Goal: Information Seeking & Learning: Find specific fact

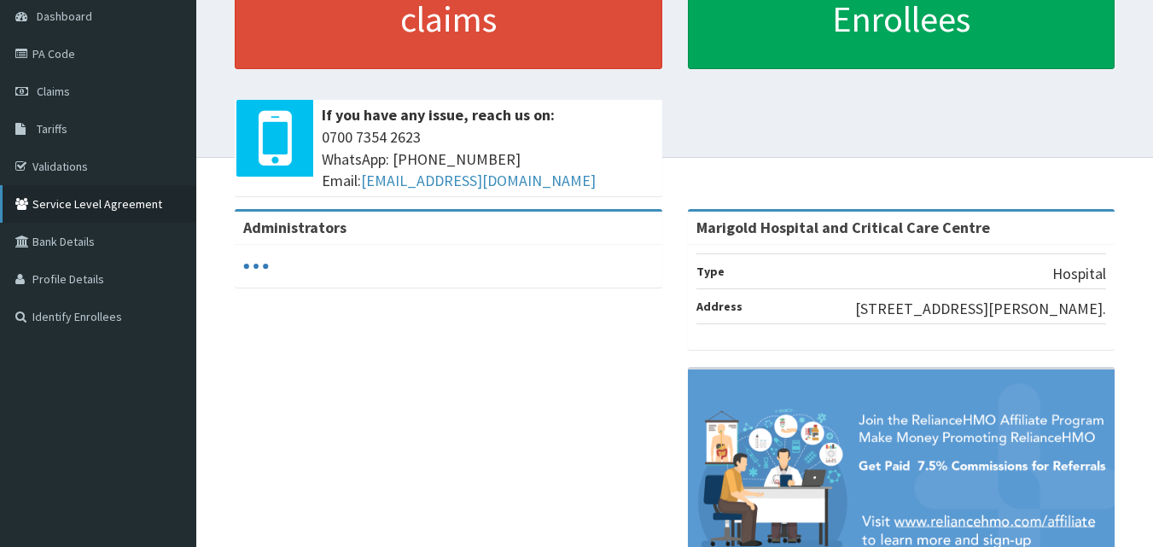
scroll to position [171, 0]
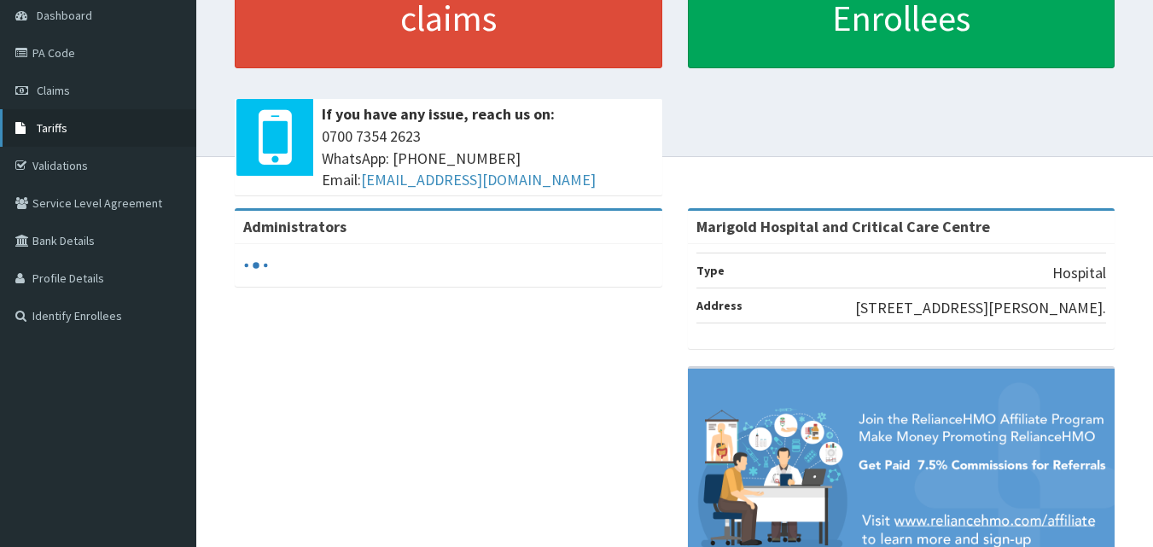
click at [74, 131] on link "Tariffs" at bounding box center [98, 128] width 196 height 38
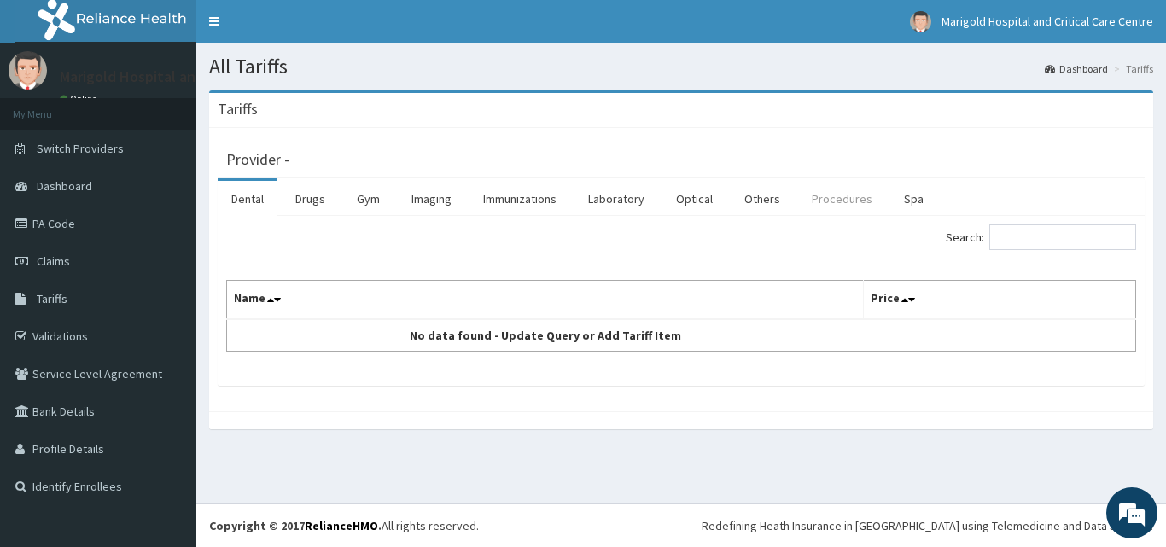
click at [814, 201] on link "Procedures" at bounding box center [842, 199] width 88 height 36
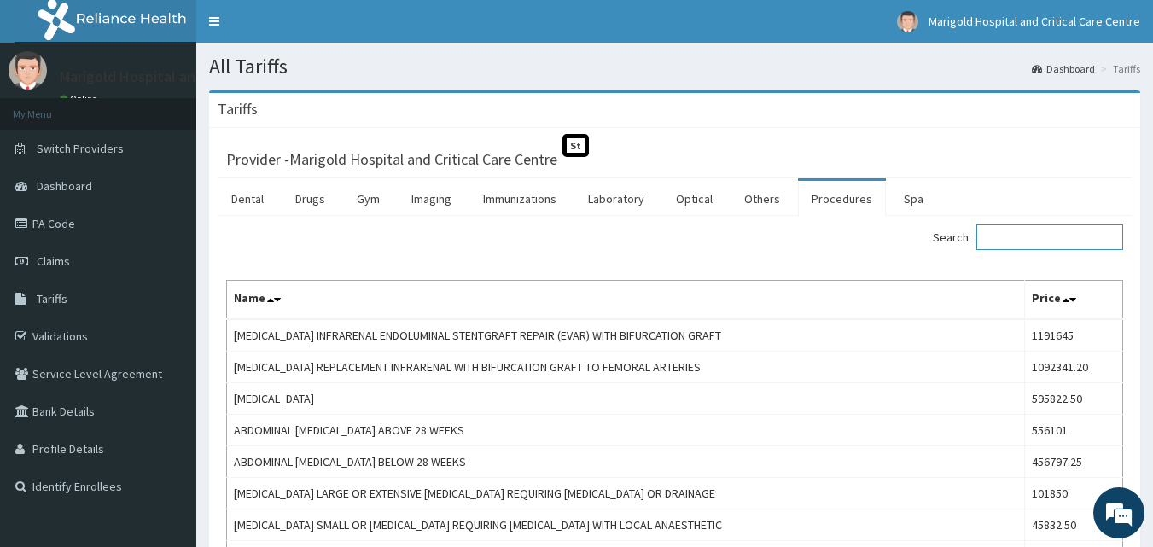
click at [1028, 235] on input "Search:" at bounding box center [1050, 238] width 147 height 26
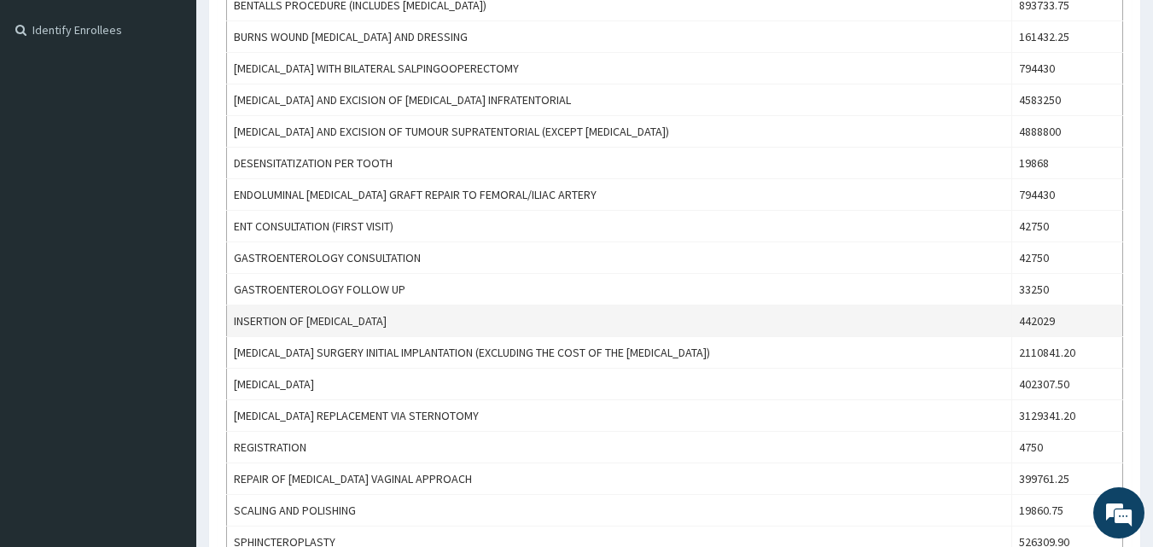
scroll to position [427, 0]
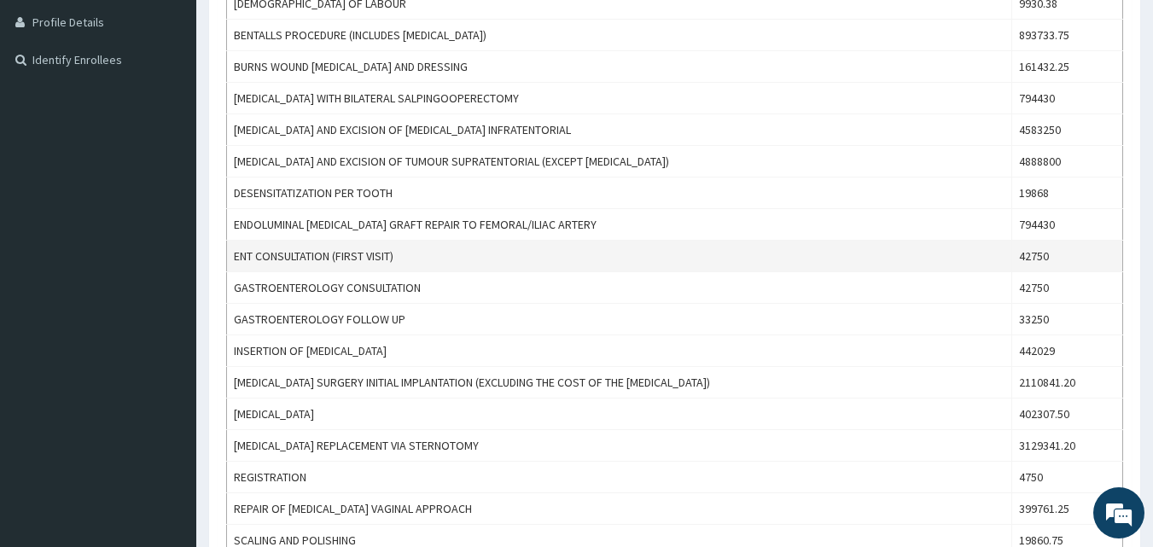
type input "ent"
click at [392, 255] on td "ENT CONSULTATION (FIRST VISIT)" at bounding box center [619, 257] width 785 height 32
